Goal: Check status: Check status

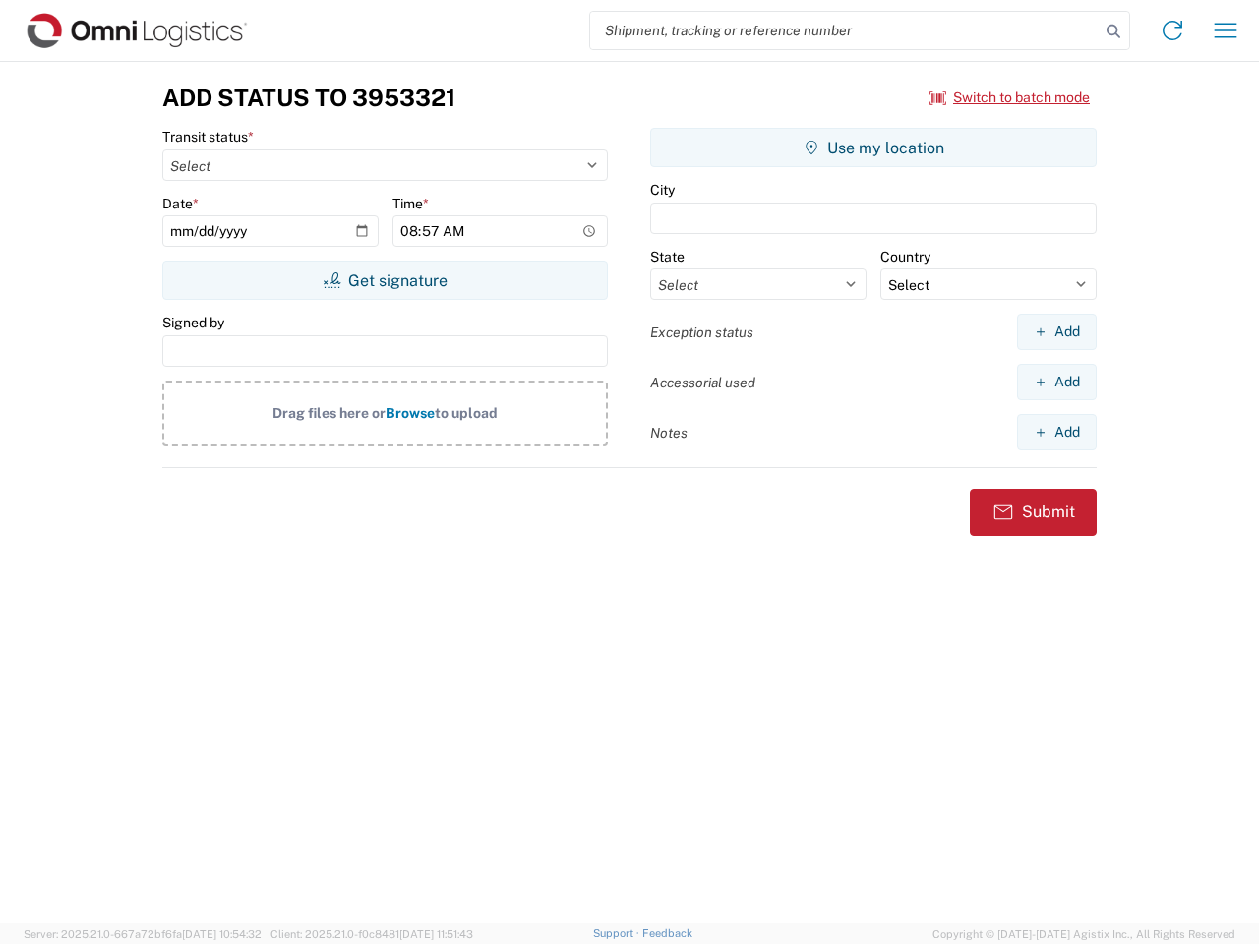
click at [845, 30] on input "search" at bounding box center [845, 30] width 510 height 37
click at [1114, 31] on icon at bounding box center [1114, 32] width 28 height 28
click at [1173, 30] on icon at bounding box center [1172, 30] width 31 height 31
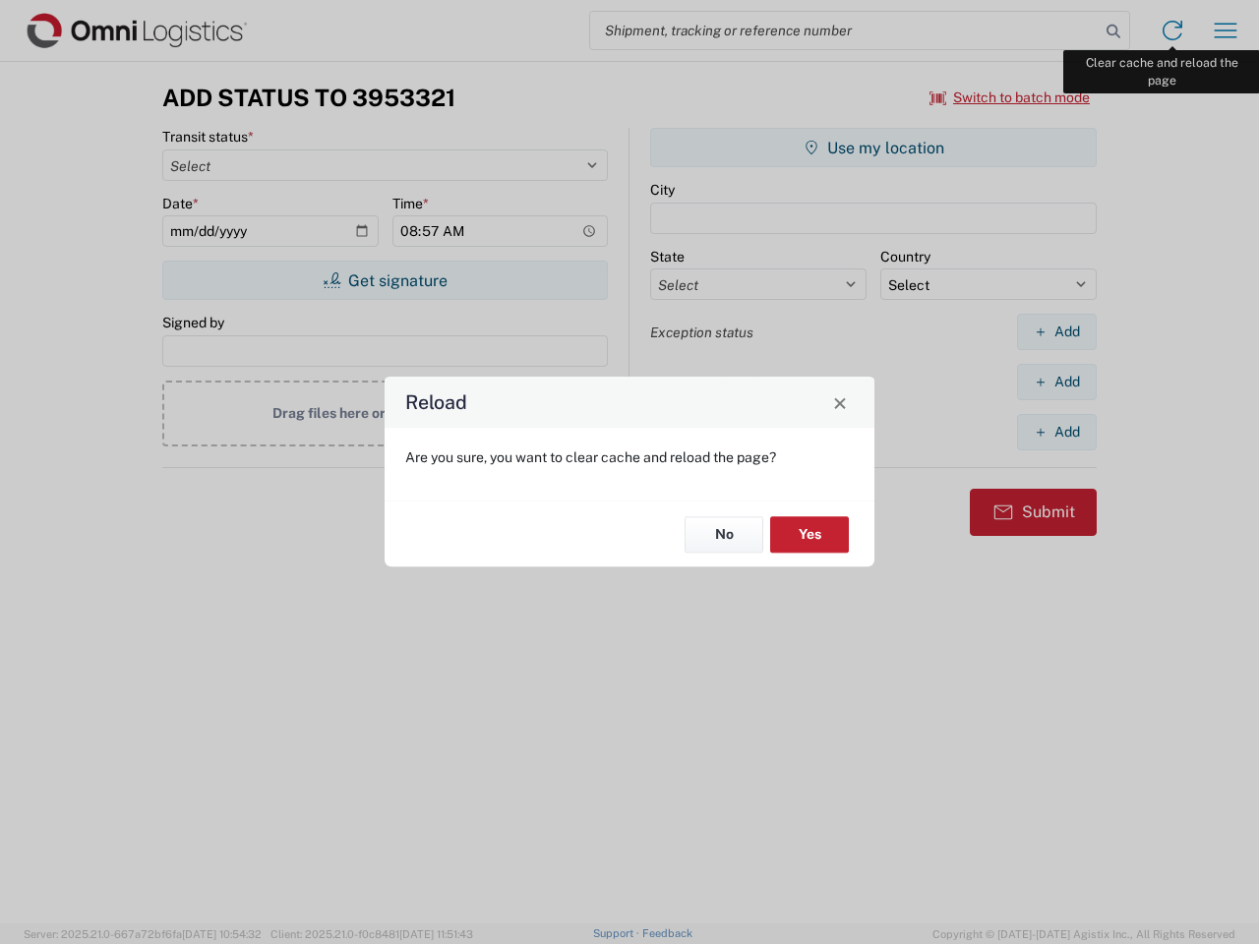
click at [1226, 30] on div "Reload Are you sure, you want to clear cache and reload the page? No Yes" at bounding box center [629, 472] width 1259 height 944
click at [1010, 97] on div "Reload Are you sure, you want to clear cache and reload the page? No Yes" at bounding box center [629, 472] width 1259 height 944
click at [385, 280] on div "Reload Are you sure, you want to clear cache and reload the page? No Yes" at bounding box center [629, 472] width 1259 height 944
click at [874, 148] on div "Reload Are you sure, you want to clear cache and reload the page? No Yes" at bounding box center [629, 472] width 1259 height 944
click at [1057, 332] on div "Reload Are you sure, you want to clear cache and reload the page? No Yes" at bounding box center [629, 472] width 1259 height 944
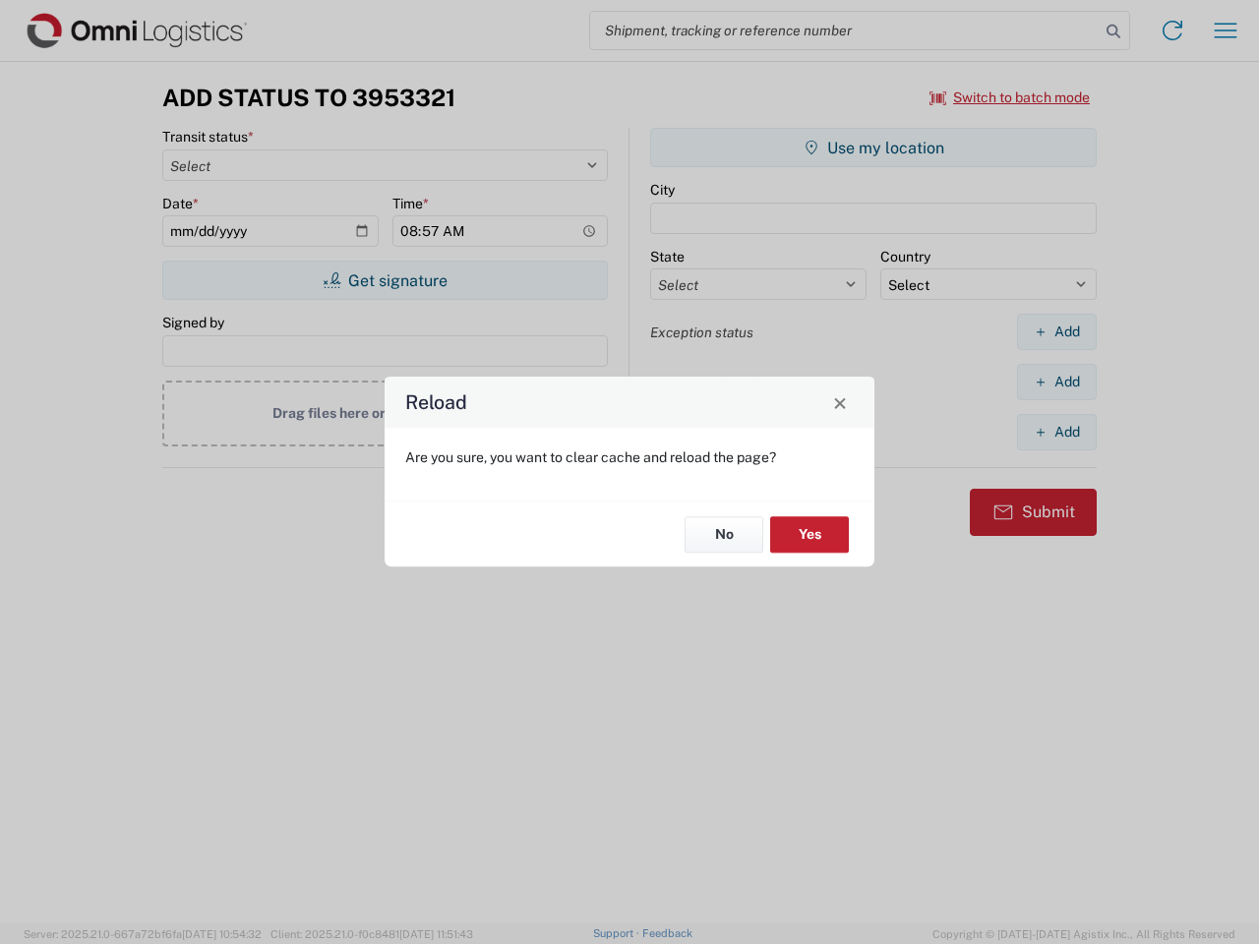
click at [1057, 382] on div "Reload Are you sure, you want to clear cache and reload the page? No Yes" at bounding box center [629, 472] width 1259 height 944
click at [1057, 432] on div "Reload Are you sure, you want to clear cache and reload the page? No Yes" at bounding box center [629, 472] width 1259 height 944
